Goal: Task Accomplishment & Management: Complete application form

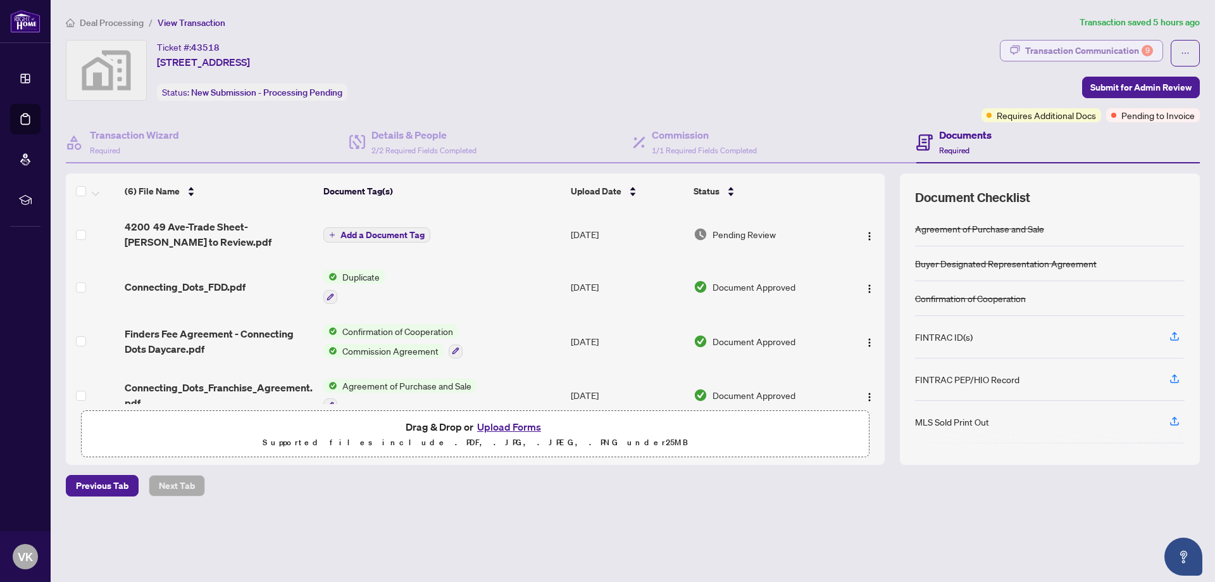
click at [1095, 47] on div "Transaction Communication 9" at bounding box center [1089, 50] width 128 height 20
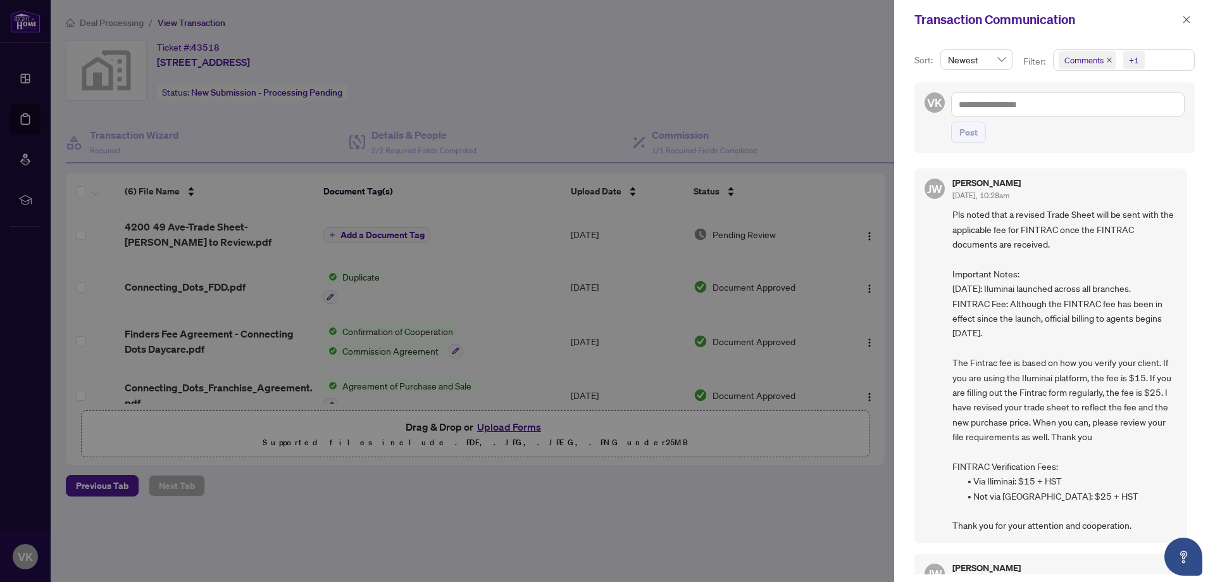
click at [414, 290] on div at bounding box center [607, 291] width 1215 height 582
click at [1184, 15] on icon "close" at bounding box center [1186, 19] width 9 height 9
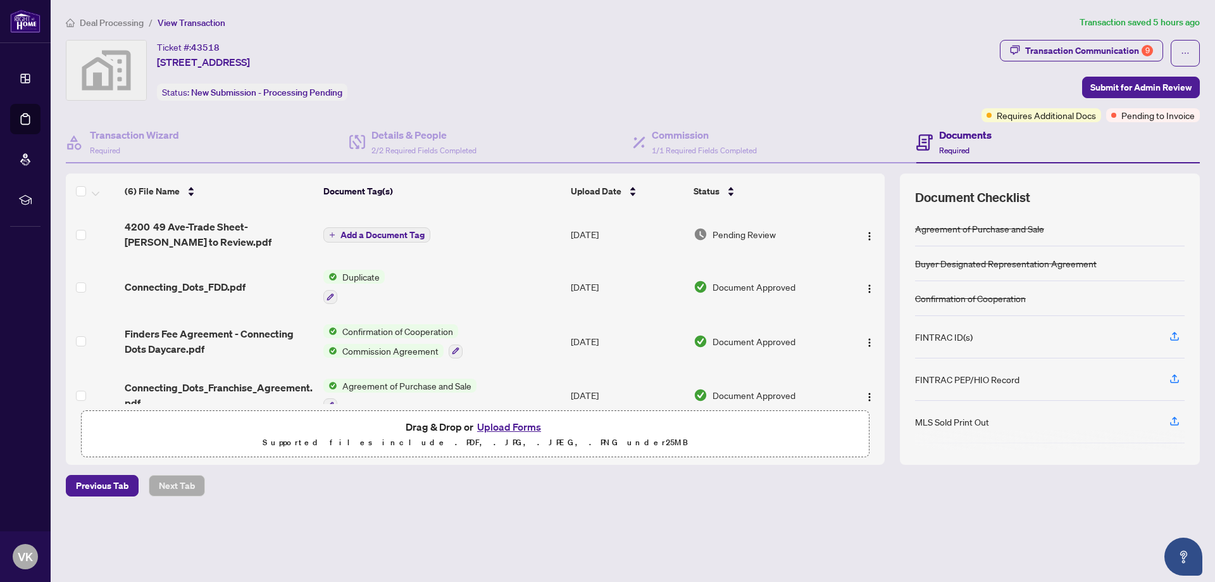
click at [368, 333] on span "Confirmation of Cooperation" at bounding box center [397, 331] width 121 height 14
click at [359, 396] on span "Confirmation of Cooperation" at bounding box center [396, 392] width 121 height 14
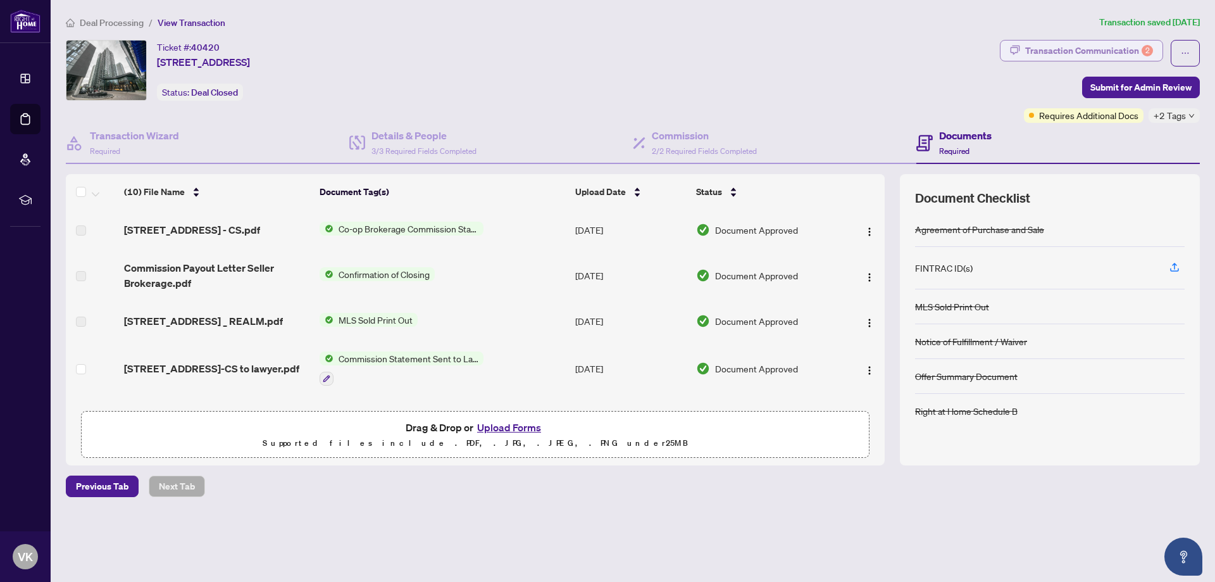
click at [1105, 53] on div "Transaction Communication 2" at bounding box center [1089, 50] width 128 height 20
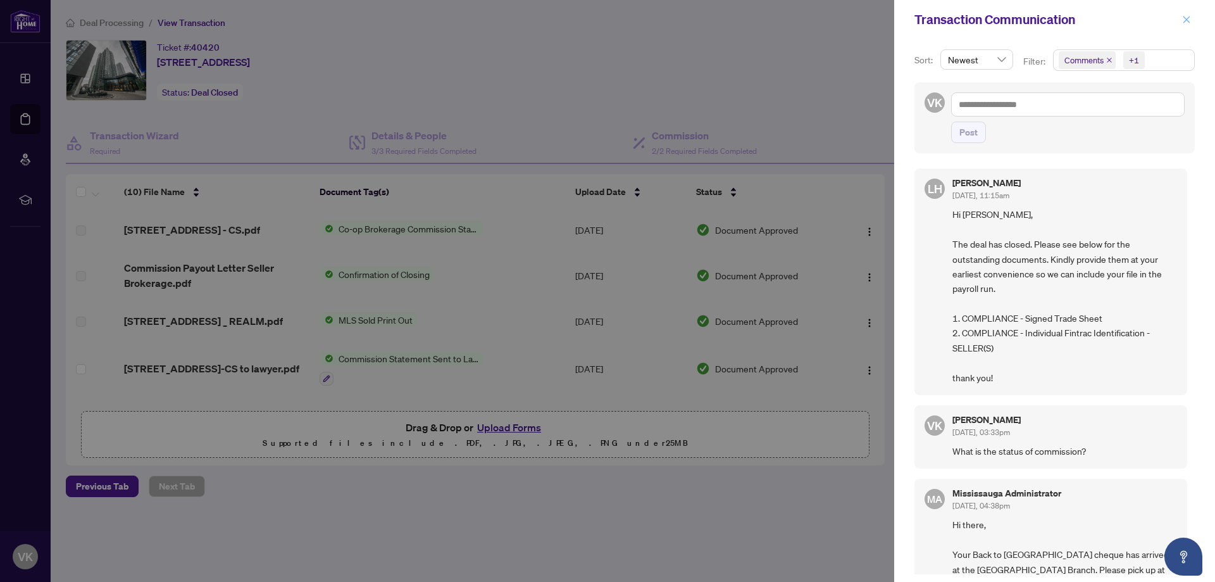
click at [1185, 16] on icon "close" at bounding box center [1186, 19] width 9 height 9
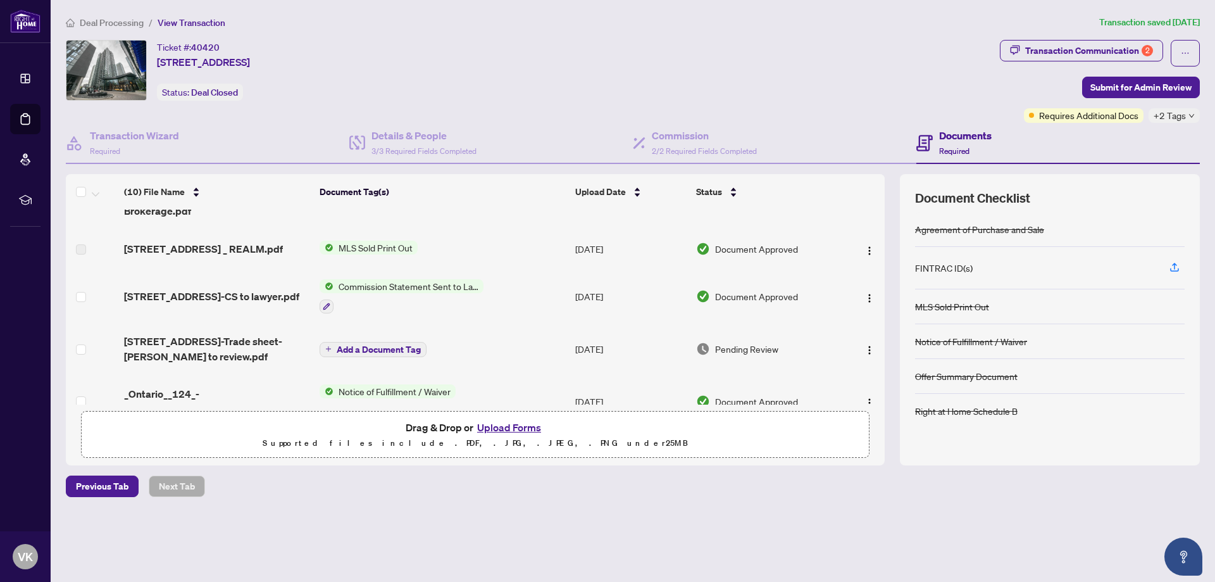
scroll to position [144, 0]
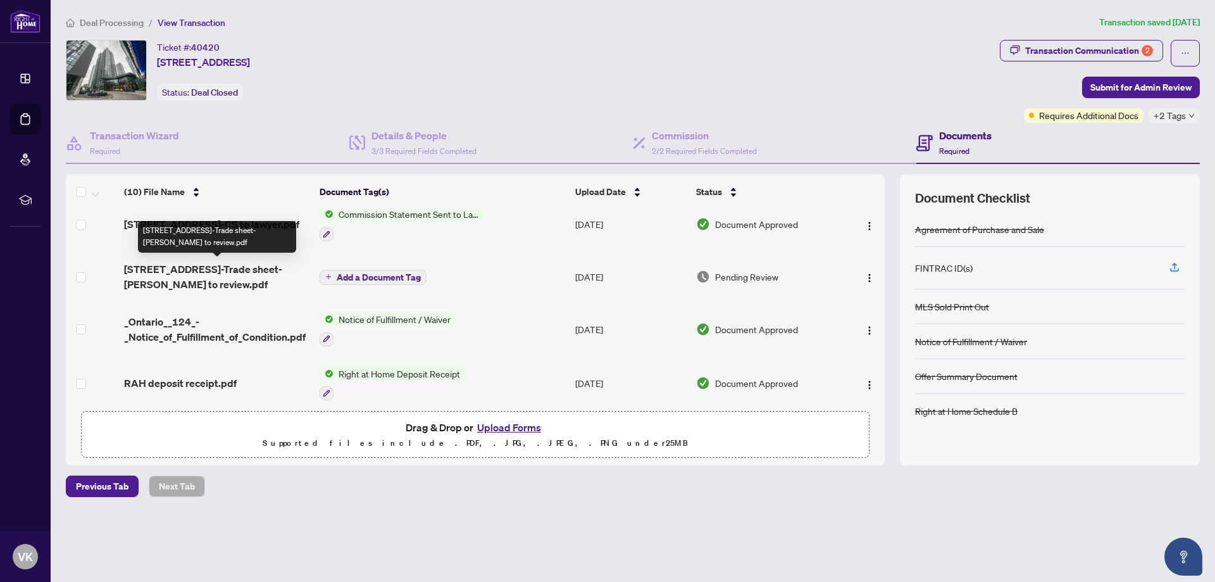
click at [228, 275] on span "70 Queens Wharf Rd 3205-Trade sheet-Viraj to review.pdf" at bounding box center [216, 276] width 185 height 30
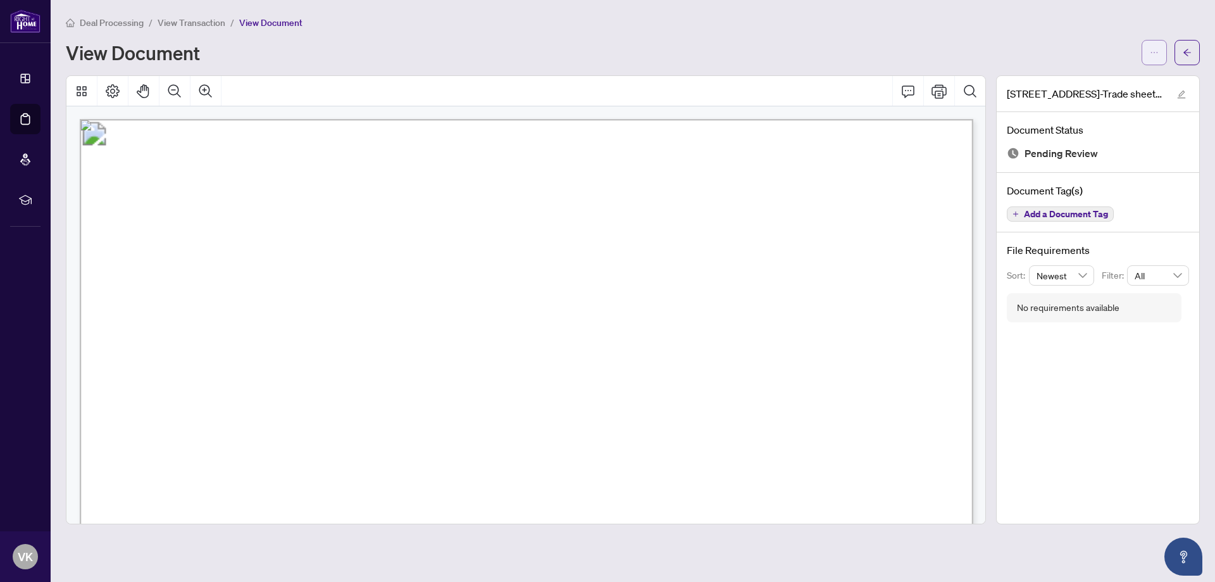
click at [1145, 47] on button "button" at bounding box center [1154, 52] width 25 height 25
click at [1079, 87] on li "Download" at bounding box center [1108, 80] width 111 height 20
click at [1188, 49] on icon "arrow-left" at bounding box center [1187, 52] width 9 height 9
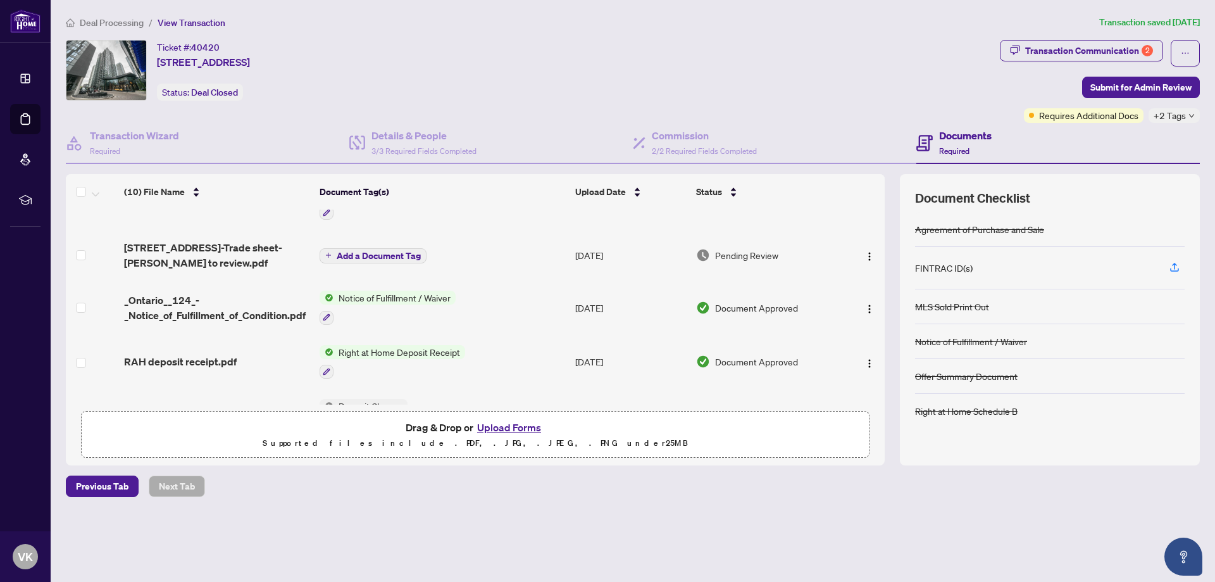
scroll to position [310, 0]
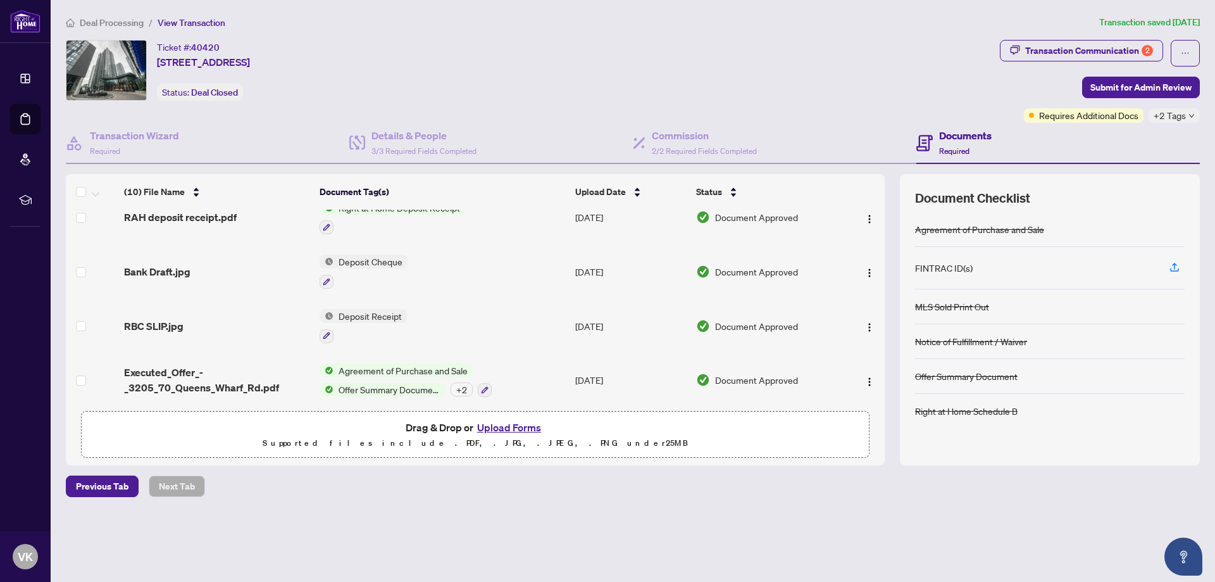
click at [490, 422] on button "Upload Forms" at bounding box center [509, 427] width 72 height 16
click at [499, 432] on button "Upload Forms" at bounding box center [509, 427] width 72 height 16
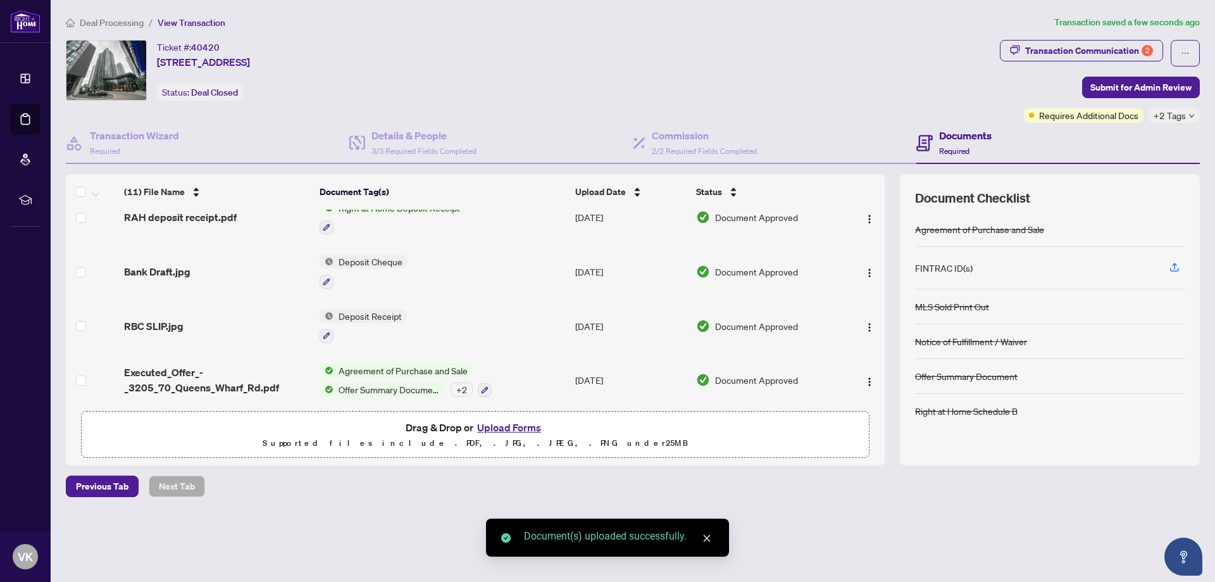
scroll to position [0, 0]
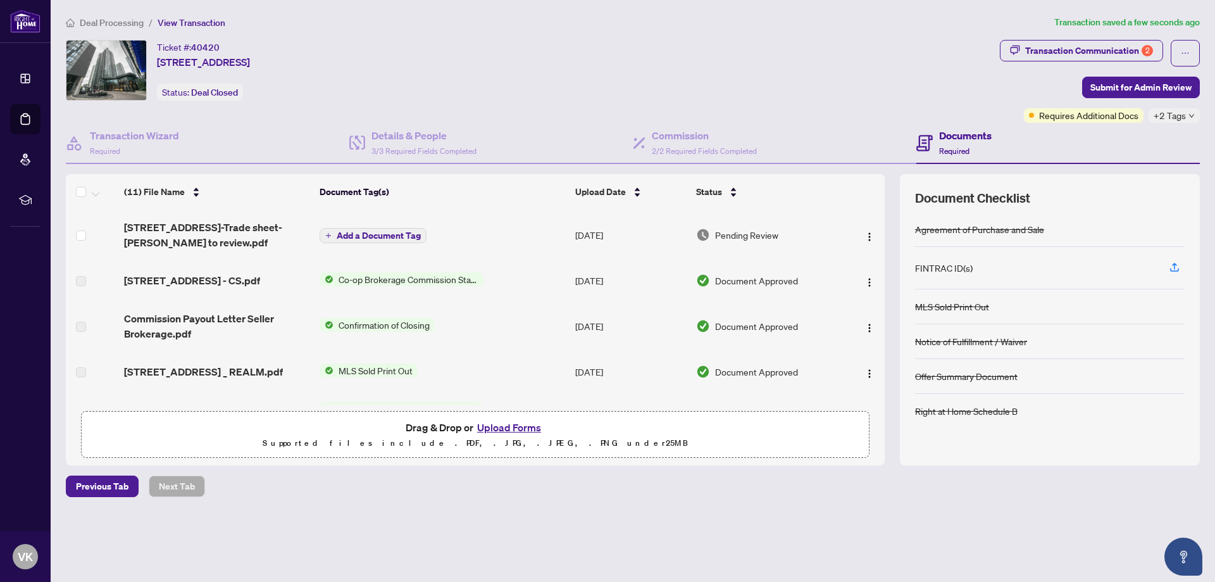
click at [376, 237] on span "Add a Document Tag" at bounding box center [379, 235] width 84 height 9
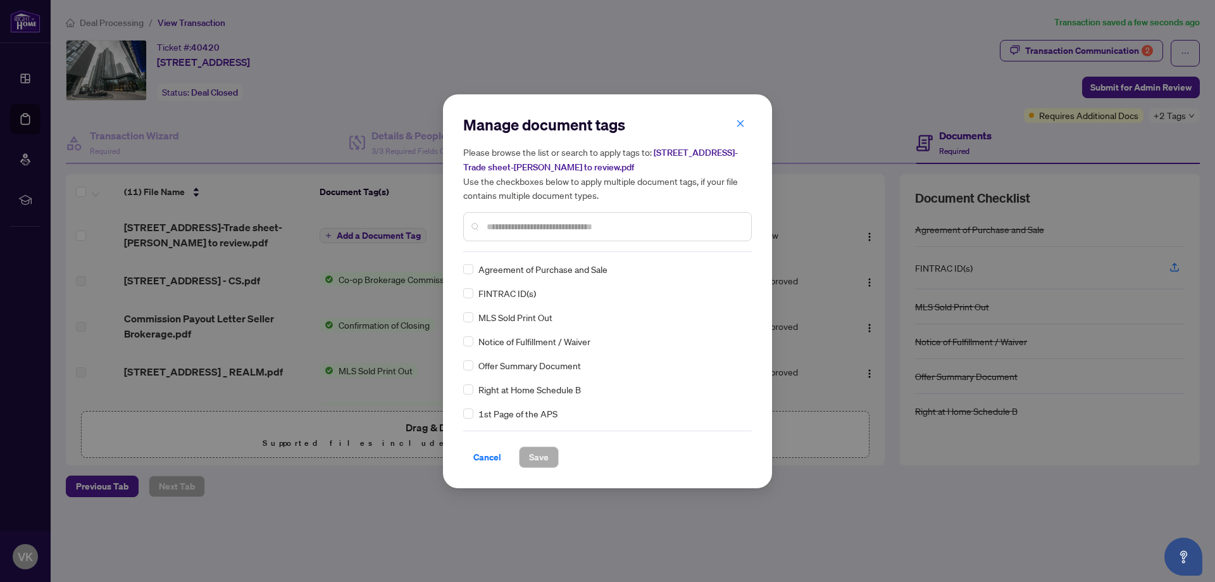
click at [526, 227] on input "text" at bounding box center [614, 227] width 254 height 14
type input "*****"
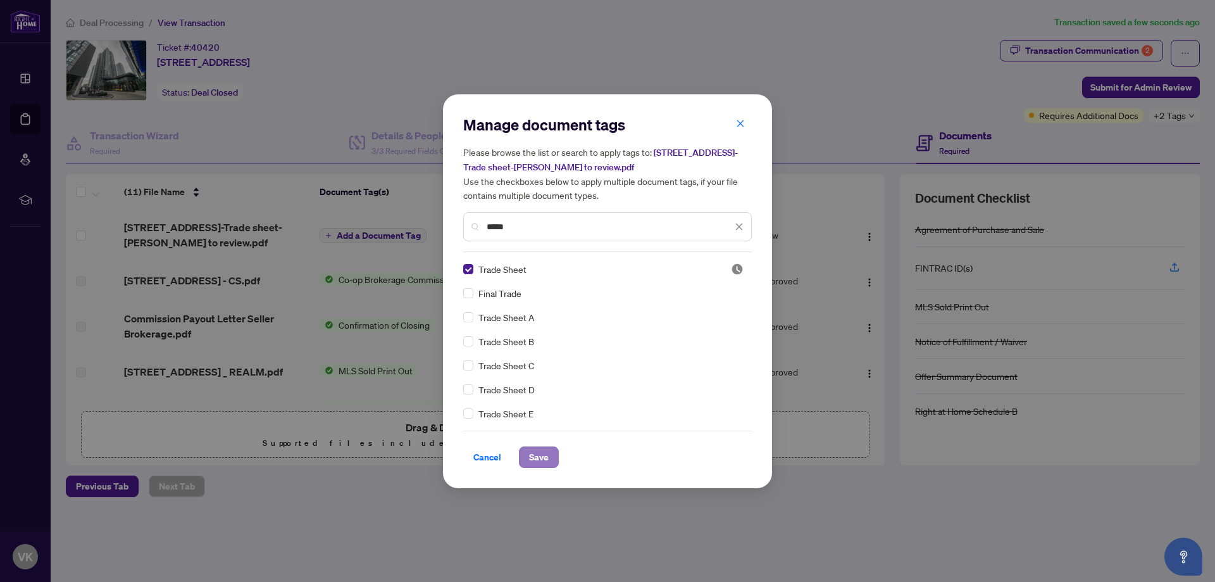
click at [531, 463] on span "Save" at bounding box center [539, 457] width 20 height 20
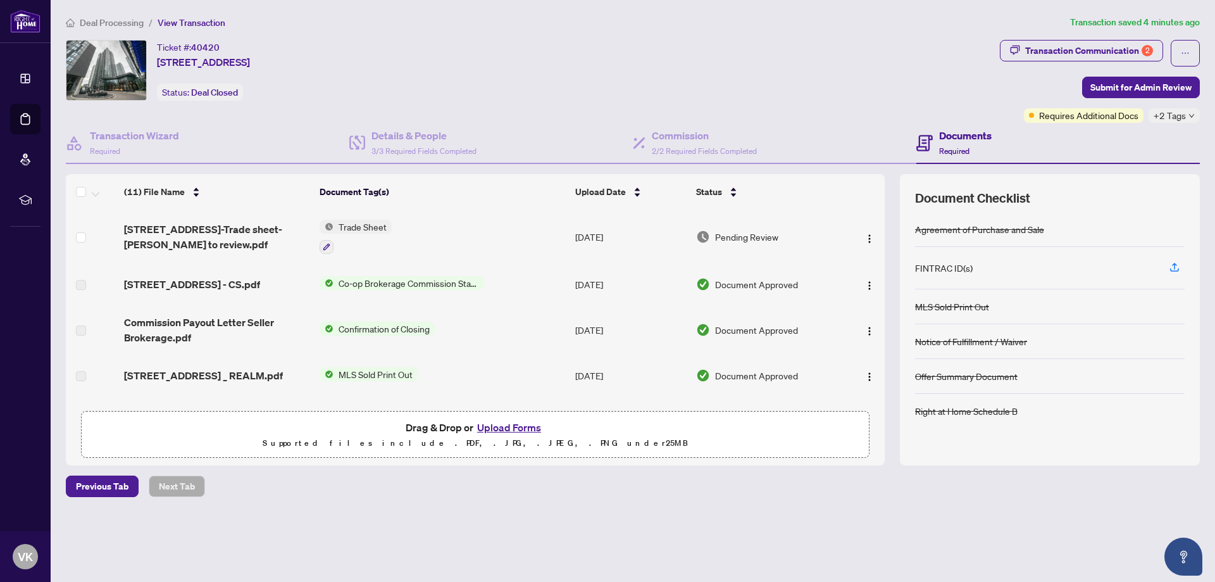
click at [935, 267] on div "FINTRAC ID(s)" at bounding box center [944, 268] width 58 height 14
click at [1178, 261] on icon "button" at bounding box center [1174, 266] width 11 height 11
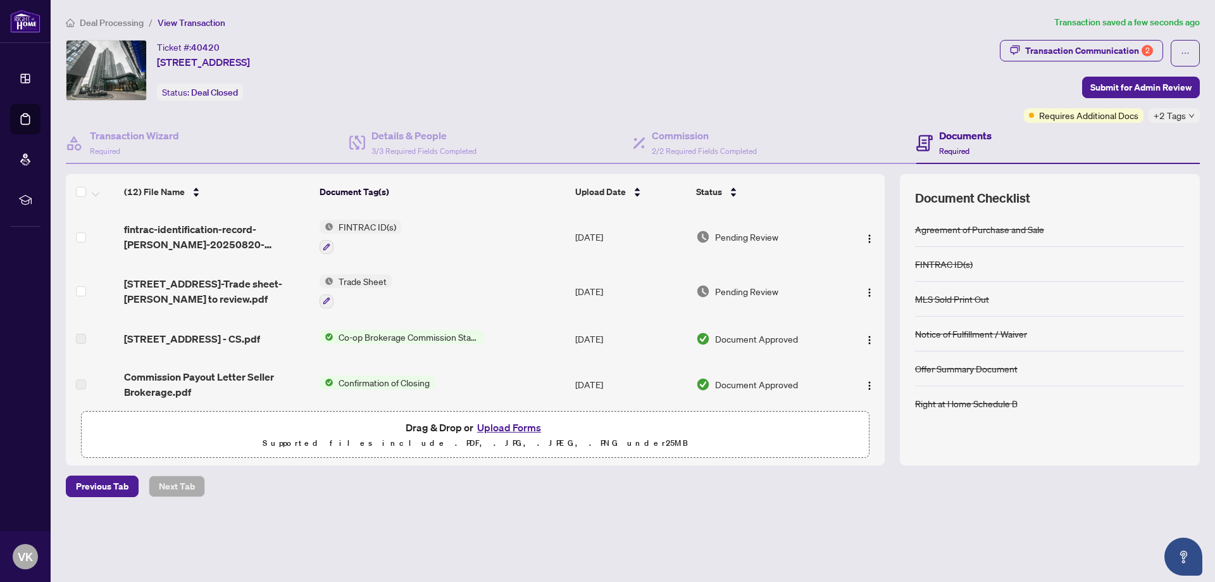
click at [514, 425] on button "Upload Forms" at bounding box center [509, 427] width 72 height 16
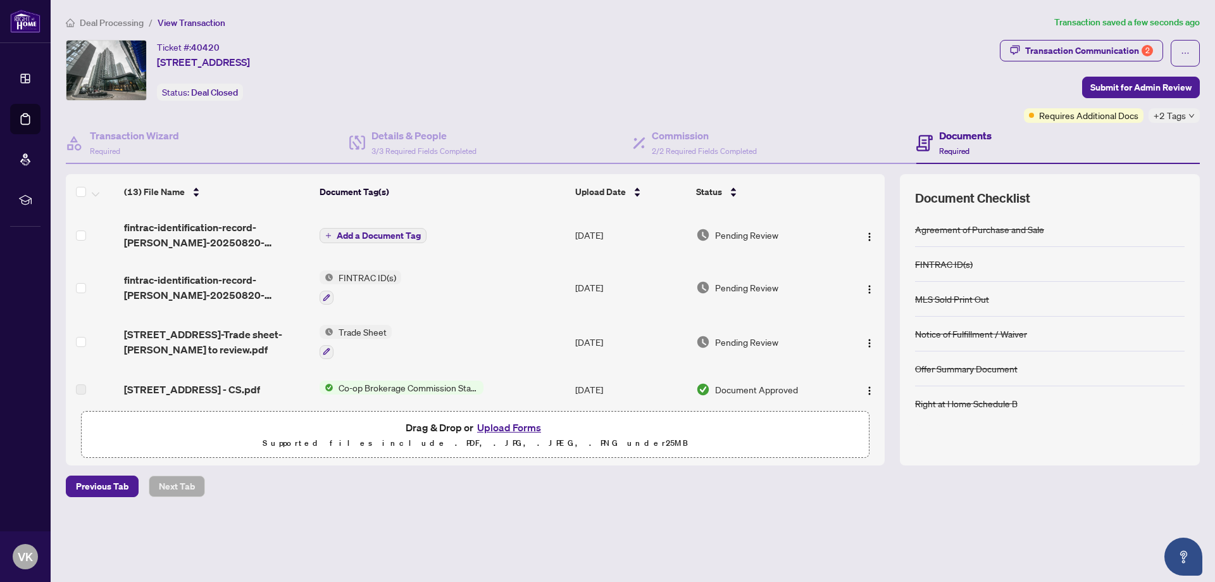
click at [383, 242] on button "Add a Document Tag" at bounding box center [373, 235] width 107 height 15
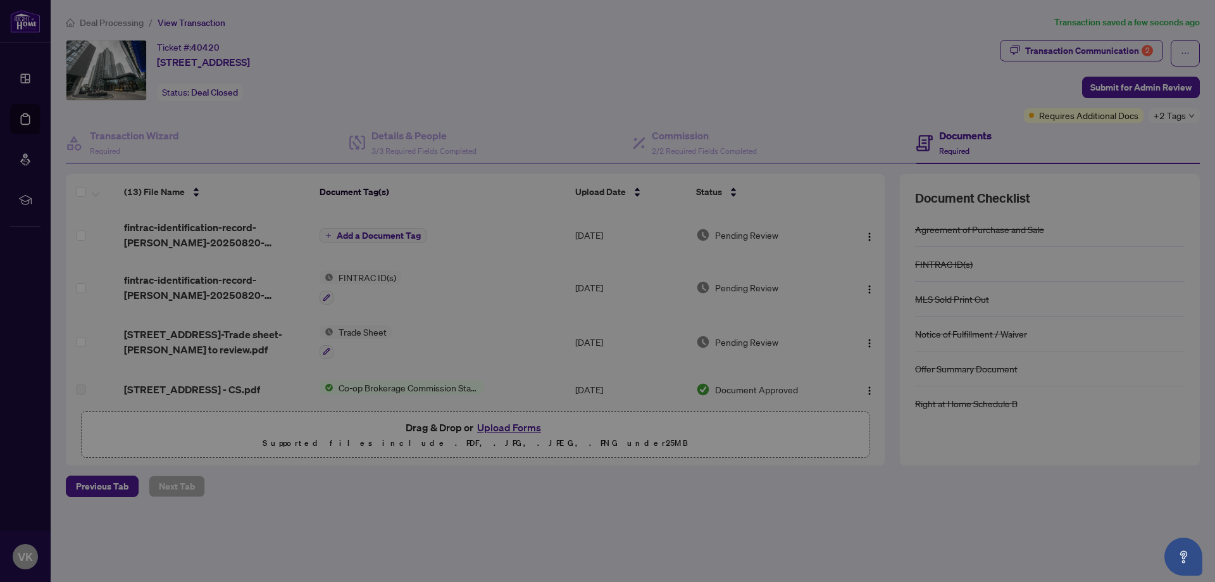
click at [387, 235] on div "Manage document tags Please browse the list or search to apply tags to: fintrac…" at bounding box center [607, 291] width 1215 height 582
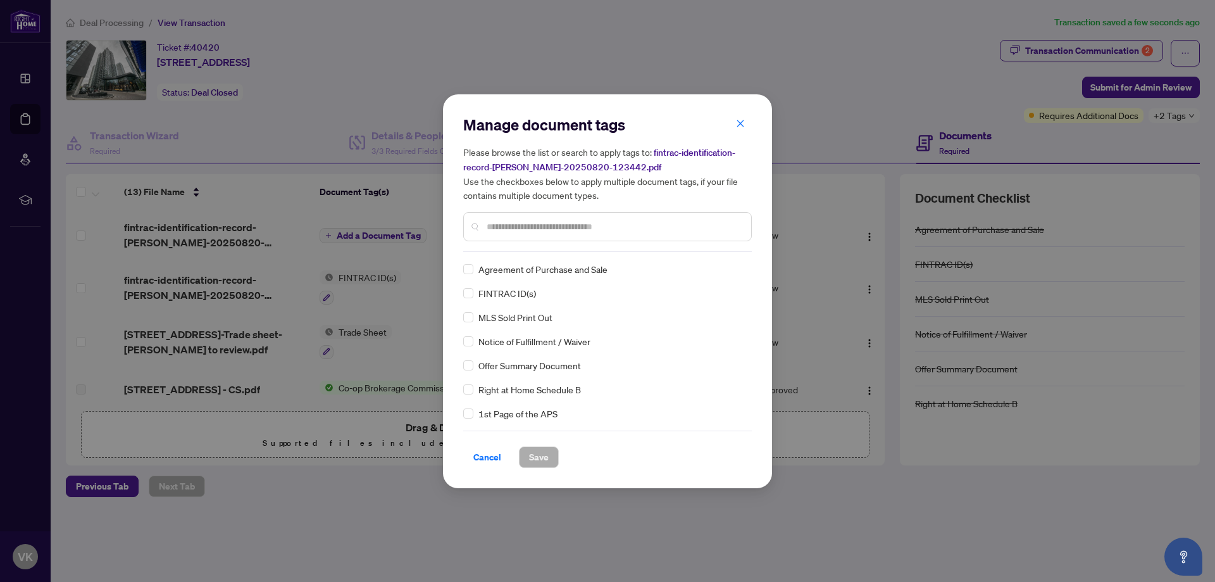
click at [501, 253] on div "Manage document tags Please browse the list or search to apply tags to: fintrac…" at bounding box center [607, 291] width 289 height 353
click at [535, 452] on span "Save" at bounding box center [539, 457] width 20 height 20
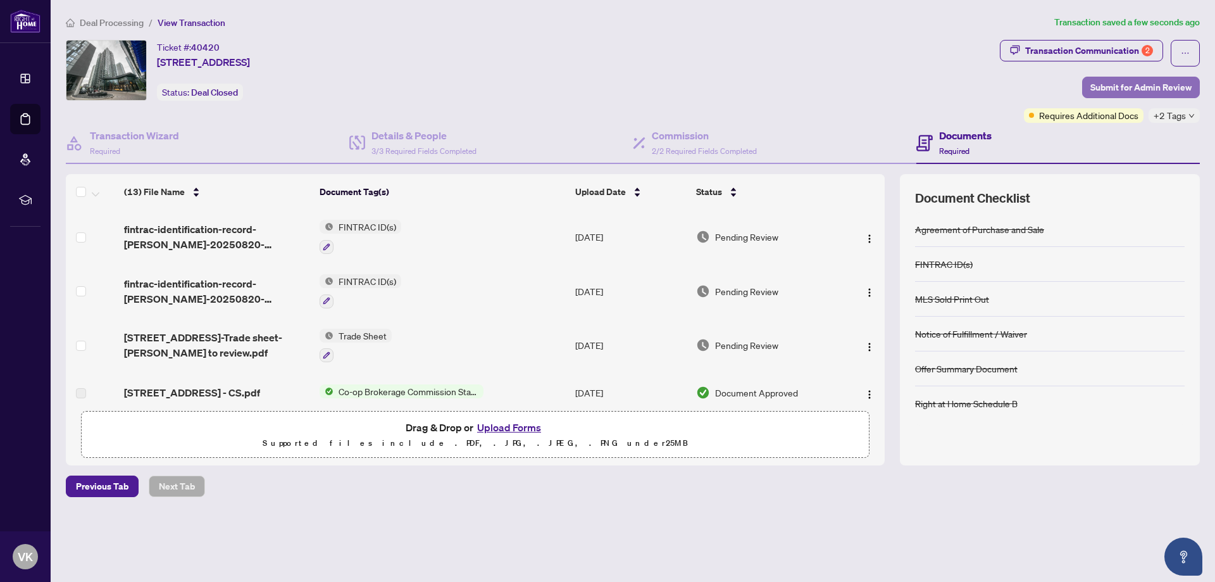
click at [1167, 85] on span "Submit for Admin Review" at bounding box center [1140, 87] width 101 height 20
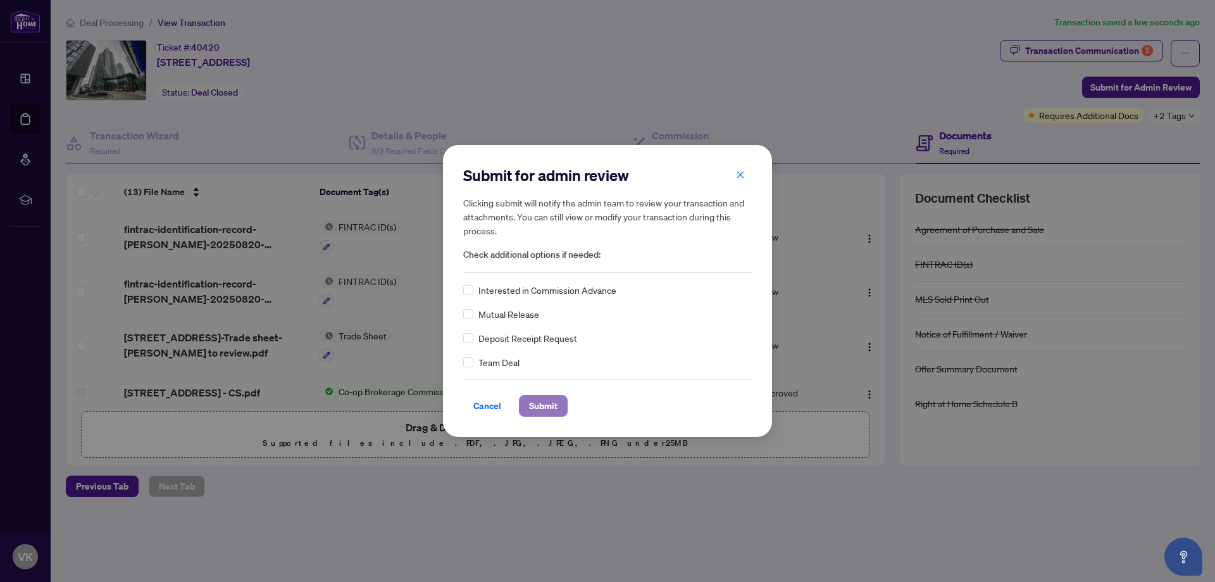
click at [538, 409] on span "Submit" at bounding box center [543, 405] width 28 height 20
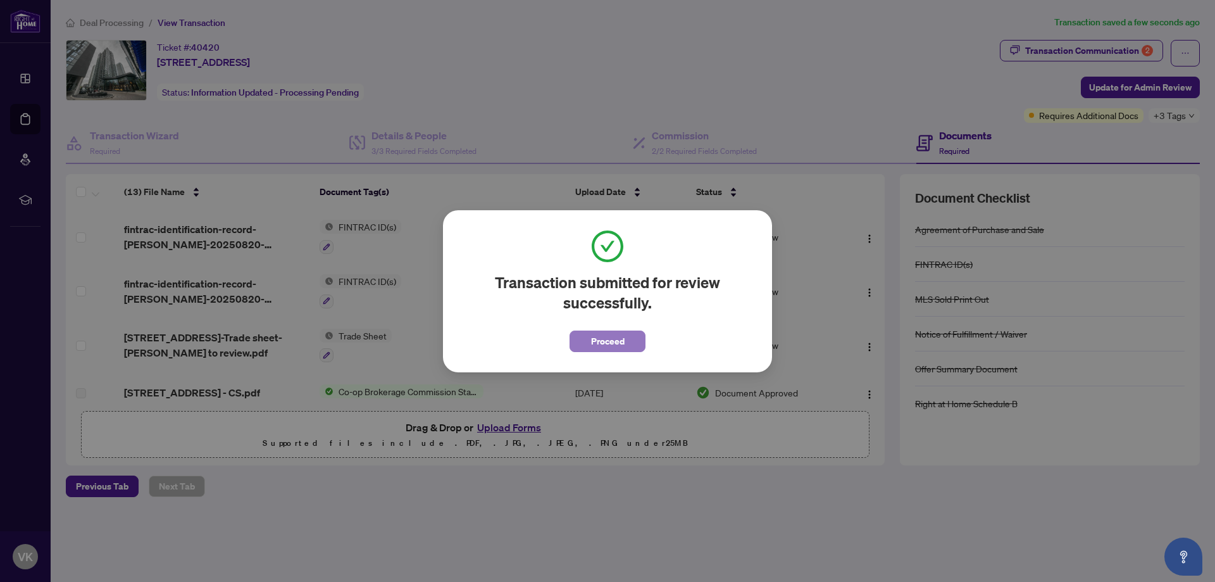
click at [619, 343] on span "Proceed" at bounding box center [608, 341] width 34 height 20
